Goal: Use online tool/utility: Use online tool/utility

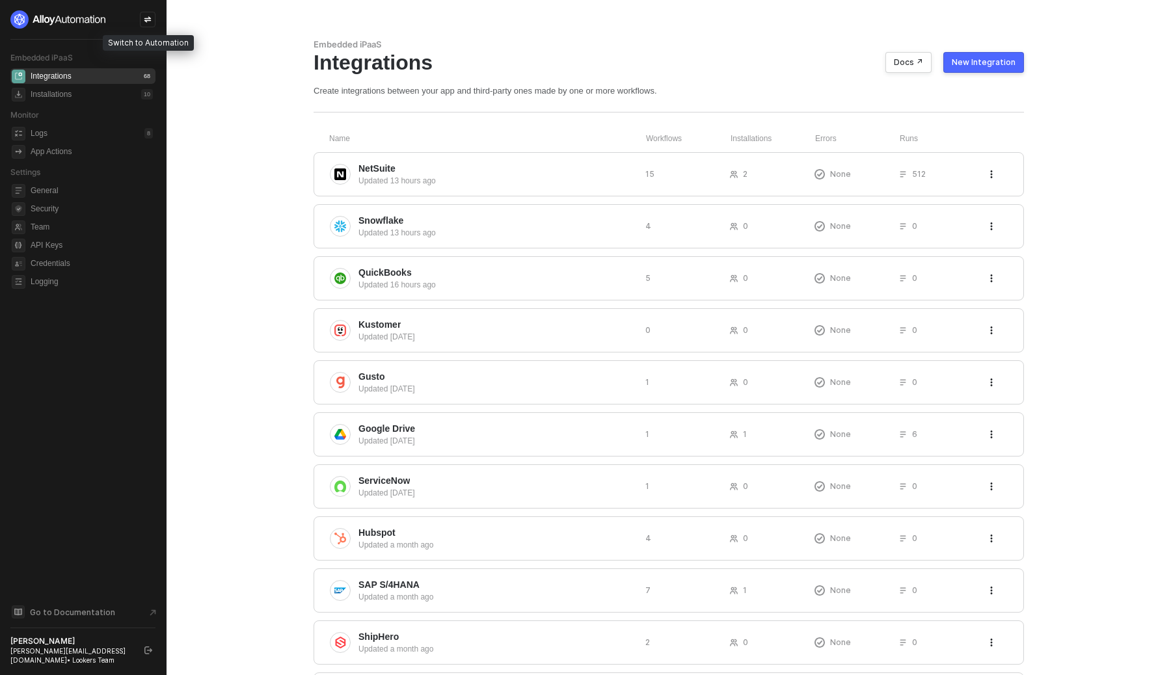
click at [150, 21] on icon "icon-swap" at bounding box center [148, 20] width 8 height 8
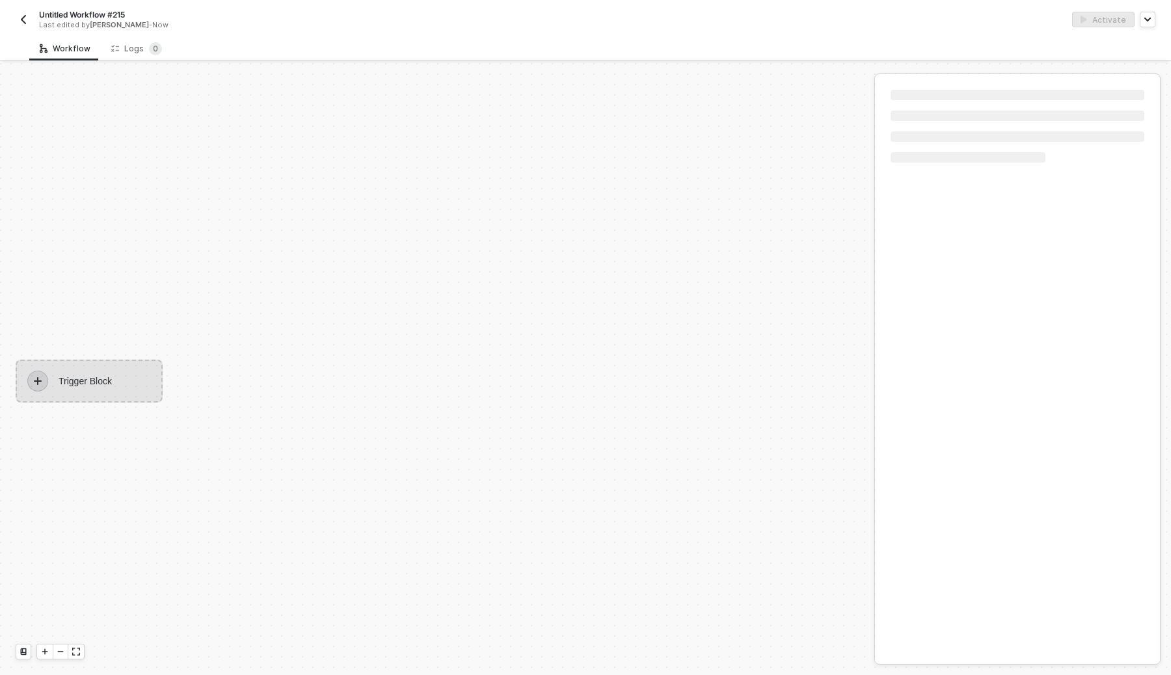
scroll to position [24, 0]
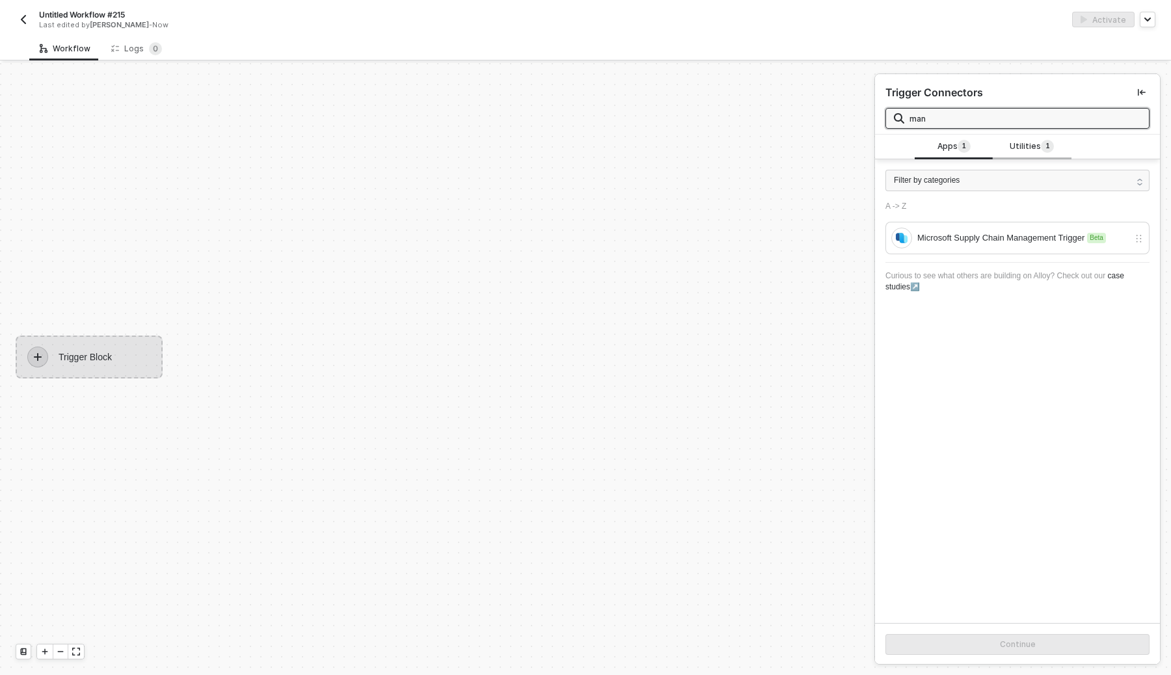
type input "man"
click at [1024, 154] on div "Utilities 1" at bounding box center [1032, 147] width 78 height 25
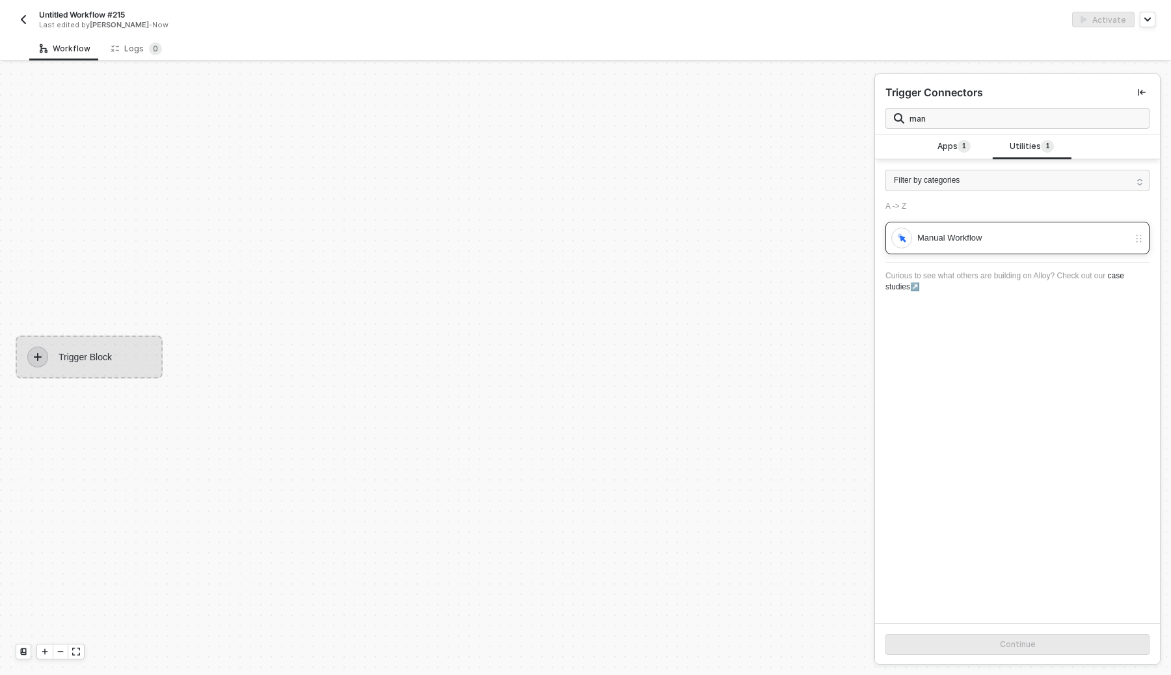
click at [1005, 237] on div "Manual Workflow" at bounding box center [1022, 238] width 211 height 14
click at [967, 643] on button "Continue" at bounding box center [1017, 644] width 264 height 21
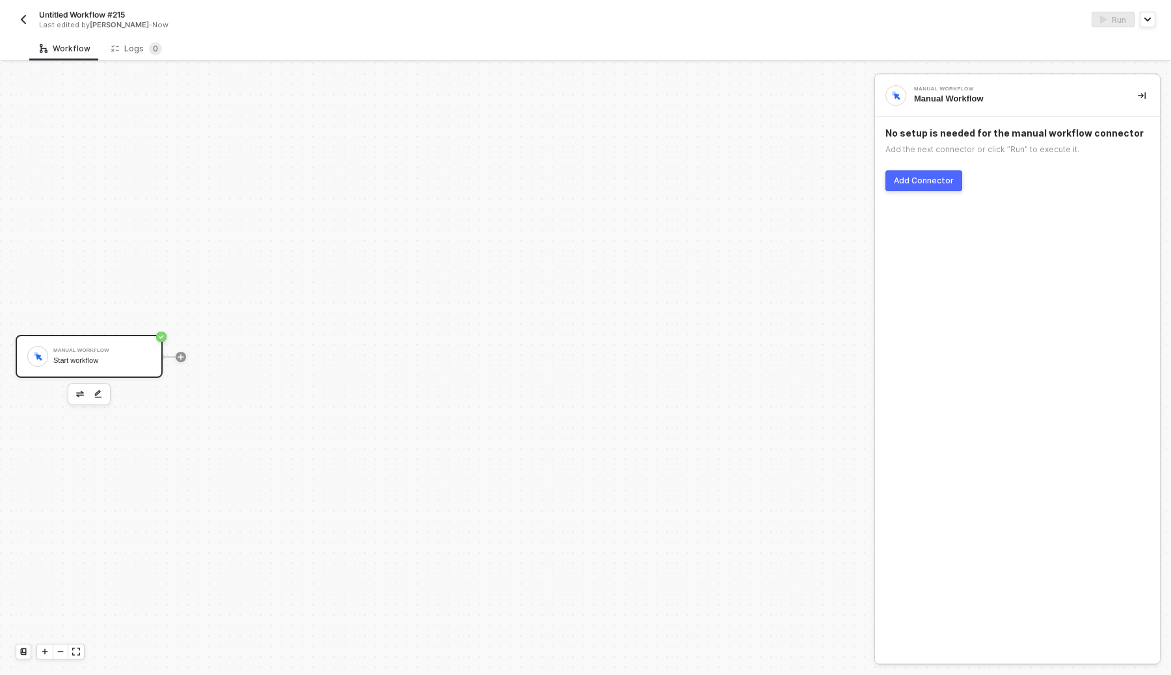
click at [917, 189] on button "Add Connector" at bounding box center [923, 180] width 77 height 21
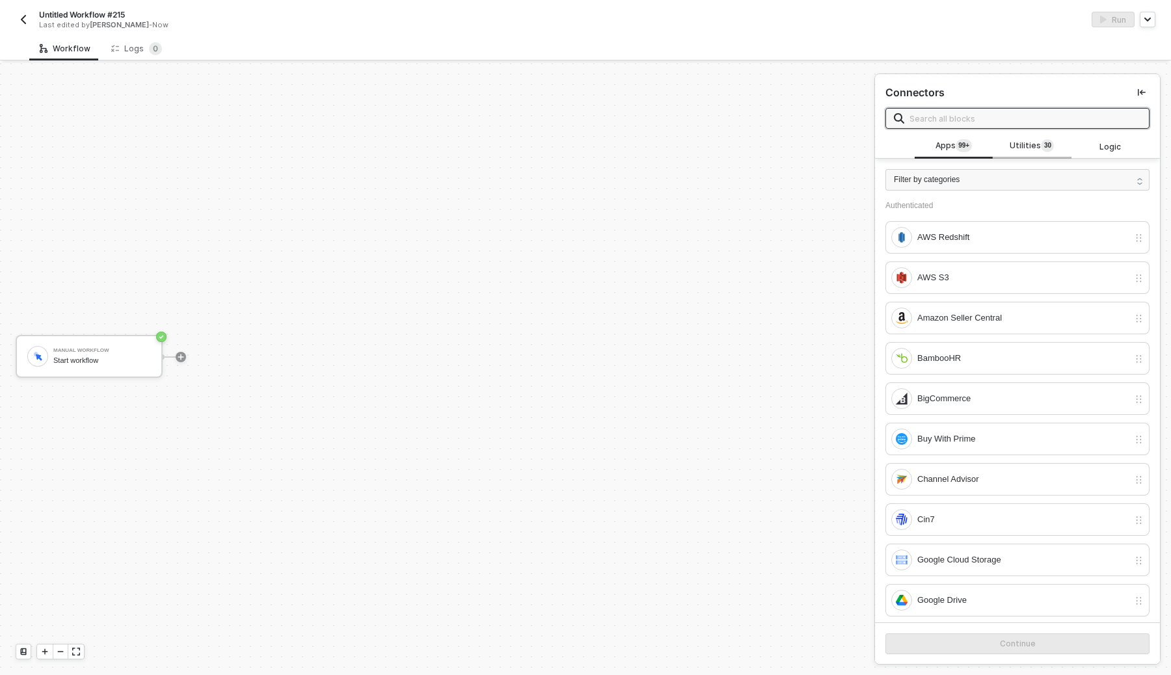
click at [1032, 145] on span "Utilities 3 0" at bounding box center [1032, 146] width 44 height 14
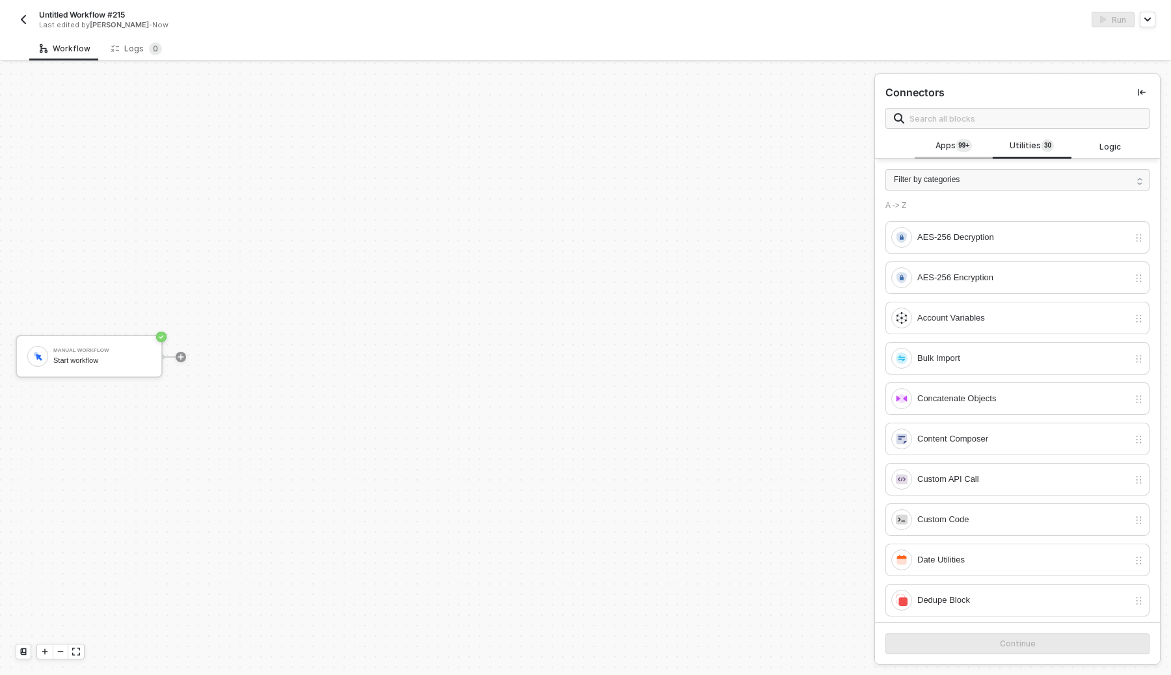
click at [964, 141] on sup "99+" at bounding box center [964, 145] width 16 height 13
click at [965, 108] on span at bounding box center [1017, 118] width 264 height 21
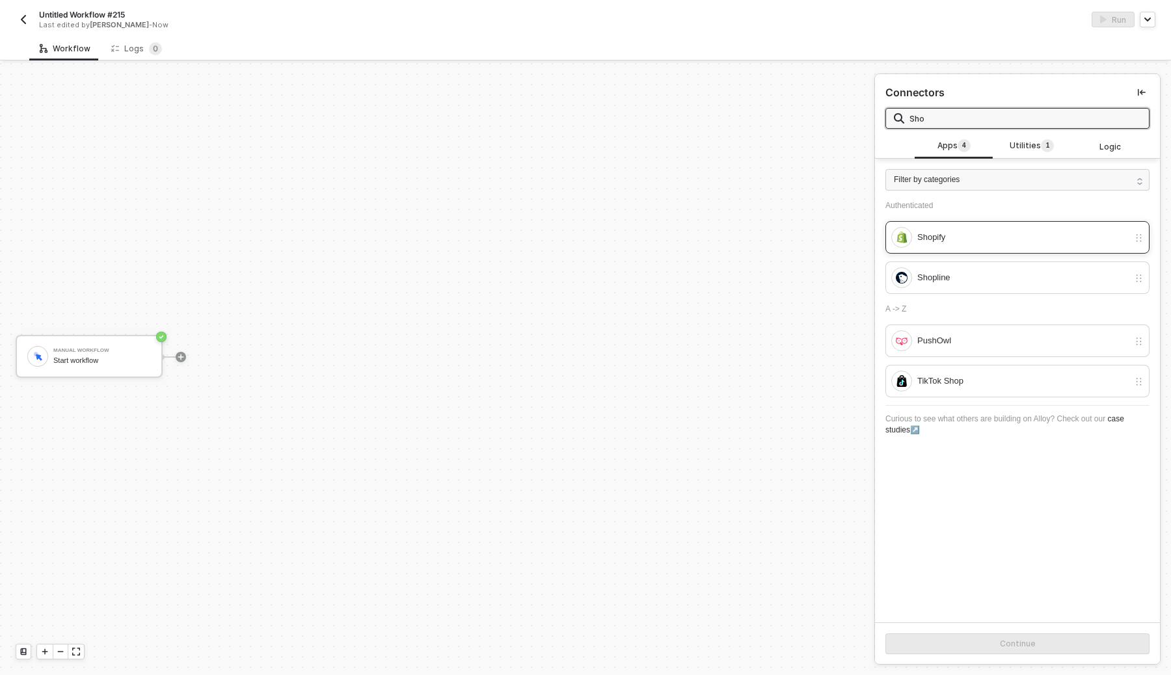
type input "Sho"
click at [946, 243] on div "Shopify" at bounding box center [1022, 237] width 211 height 14
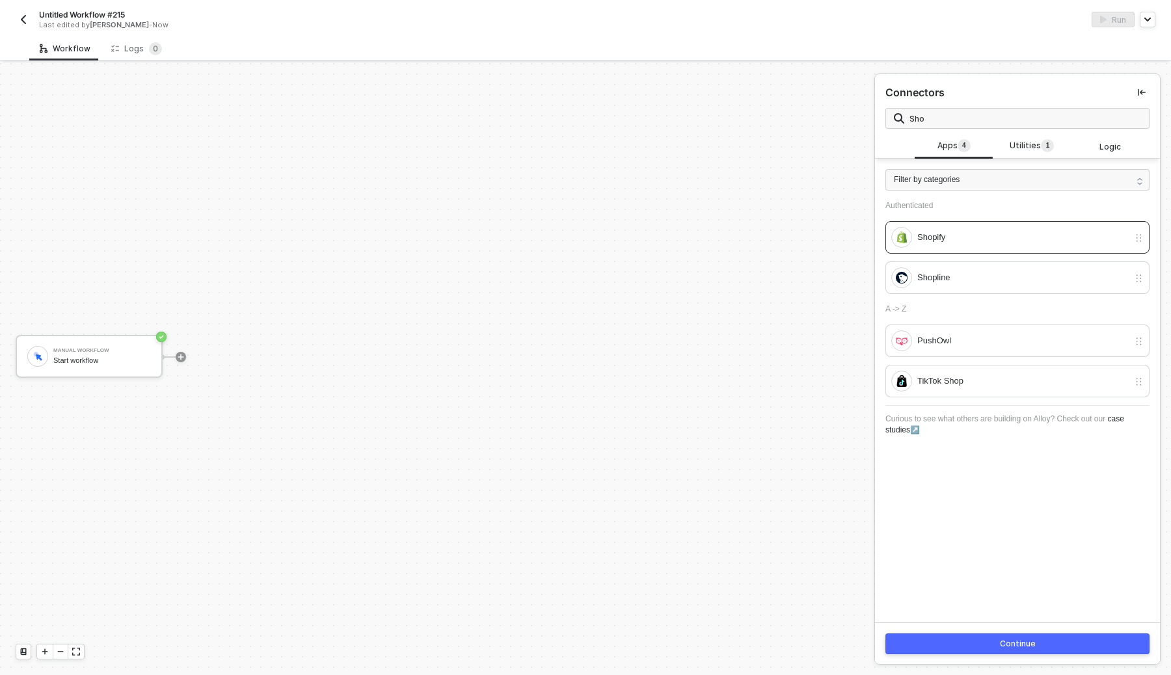
click at [984, 644] on button "Continue" at bounding box center [1017, 644] width 264 height 21
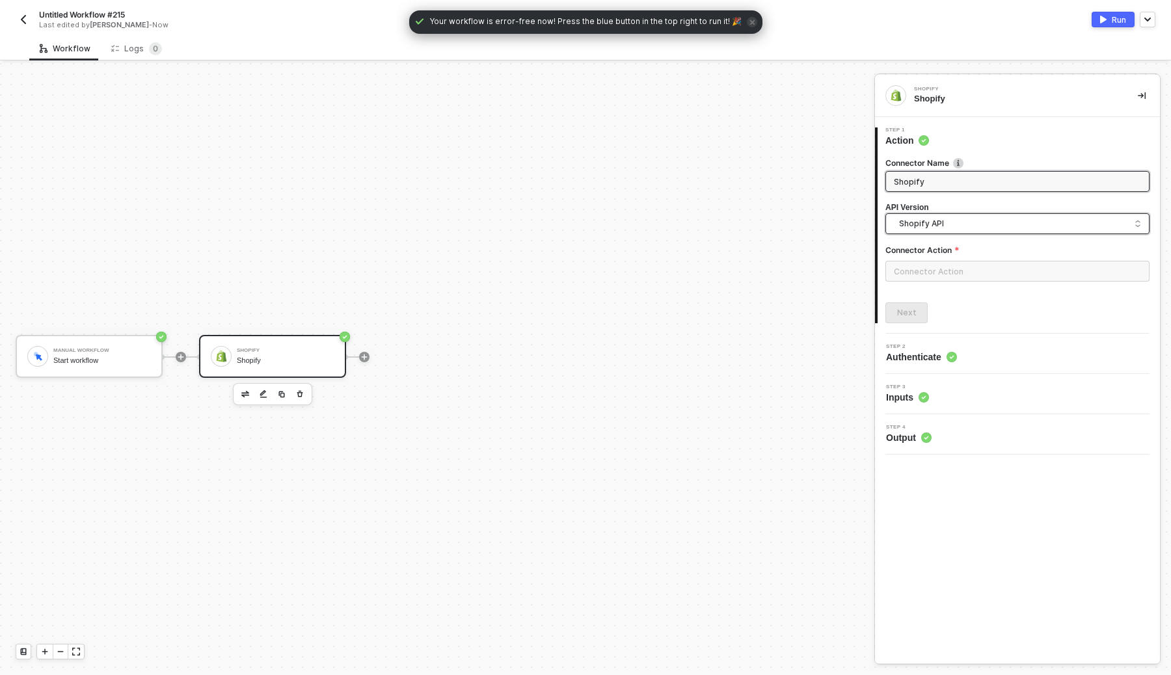
click at [994, 214] on input "search" at bounding box center [1017, 224] width 247 height 21
